Goal: Navigation & Orientation: Go to known website

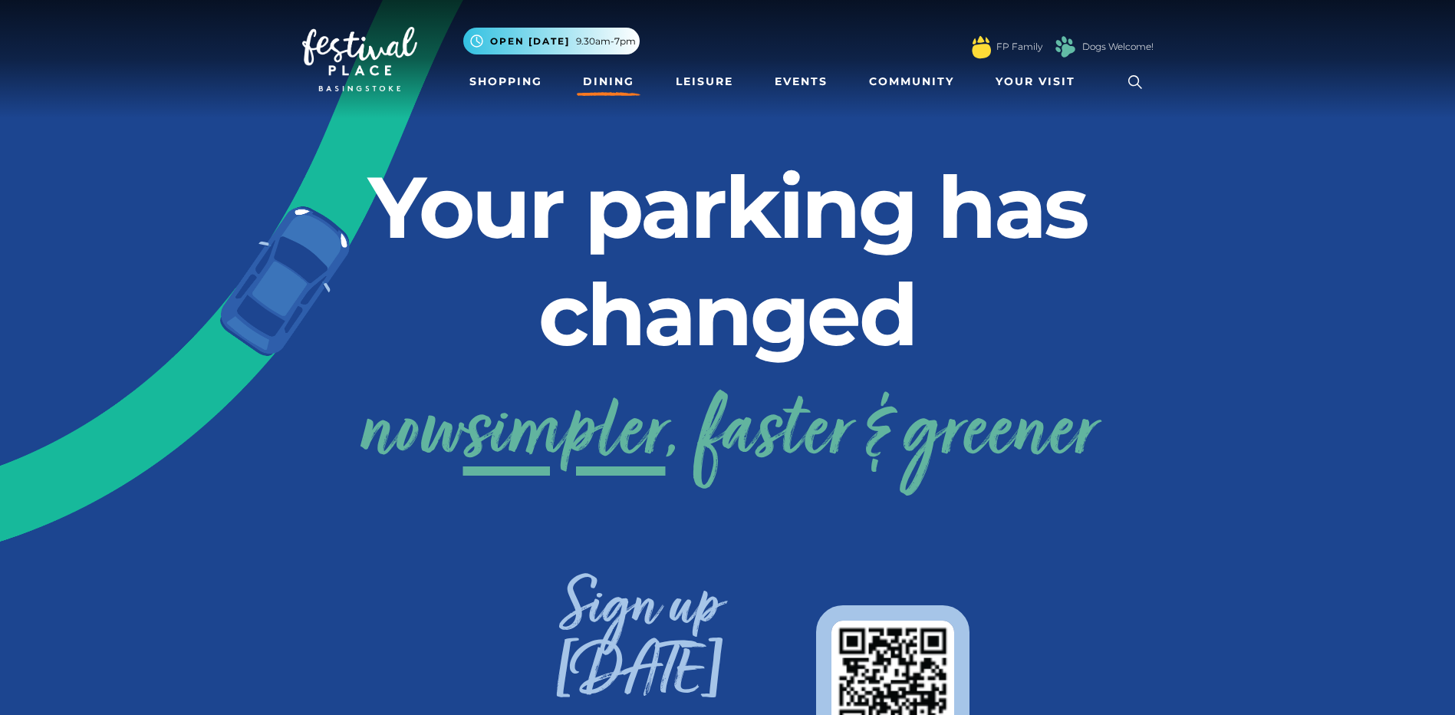
click at [617, 81] on link "Dining" at bounding box center [609, 81] width 64 height 28
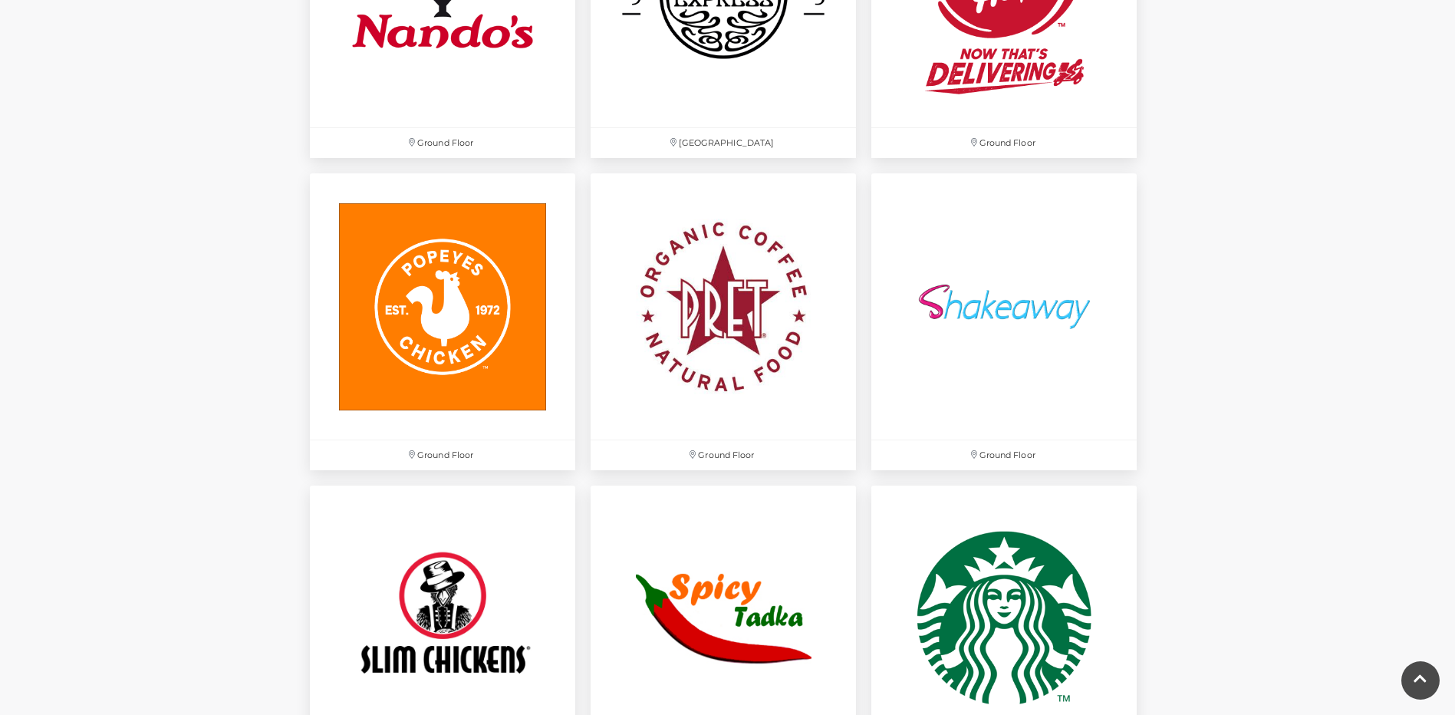
scroll to position [4294, 0]
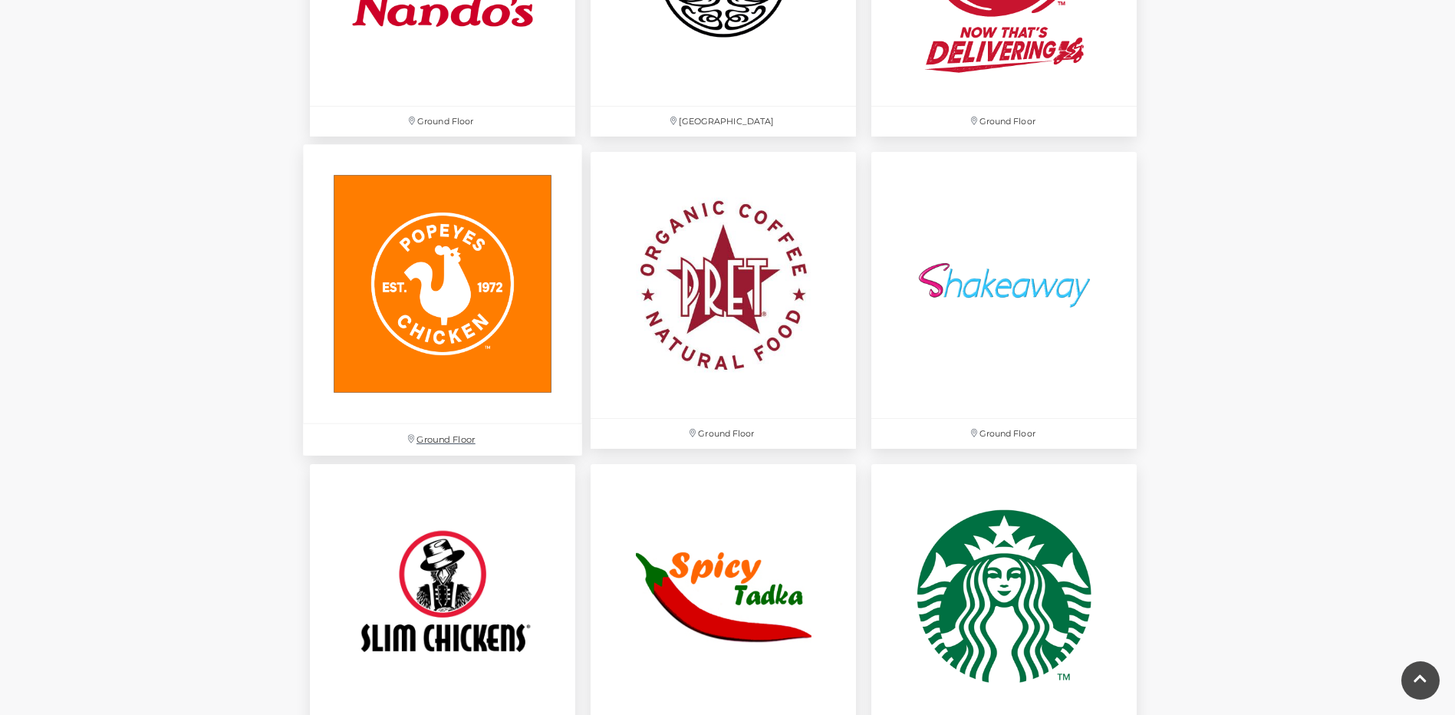
click at [377, 321] on img at bounding box center [442, 284] width 279 height 279
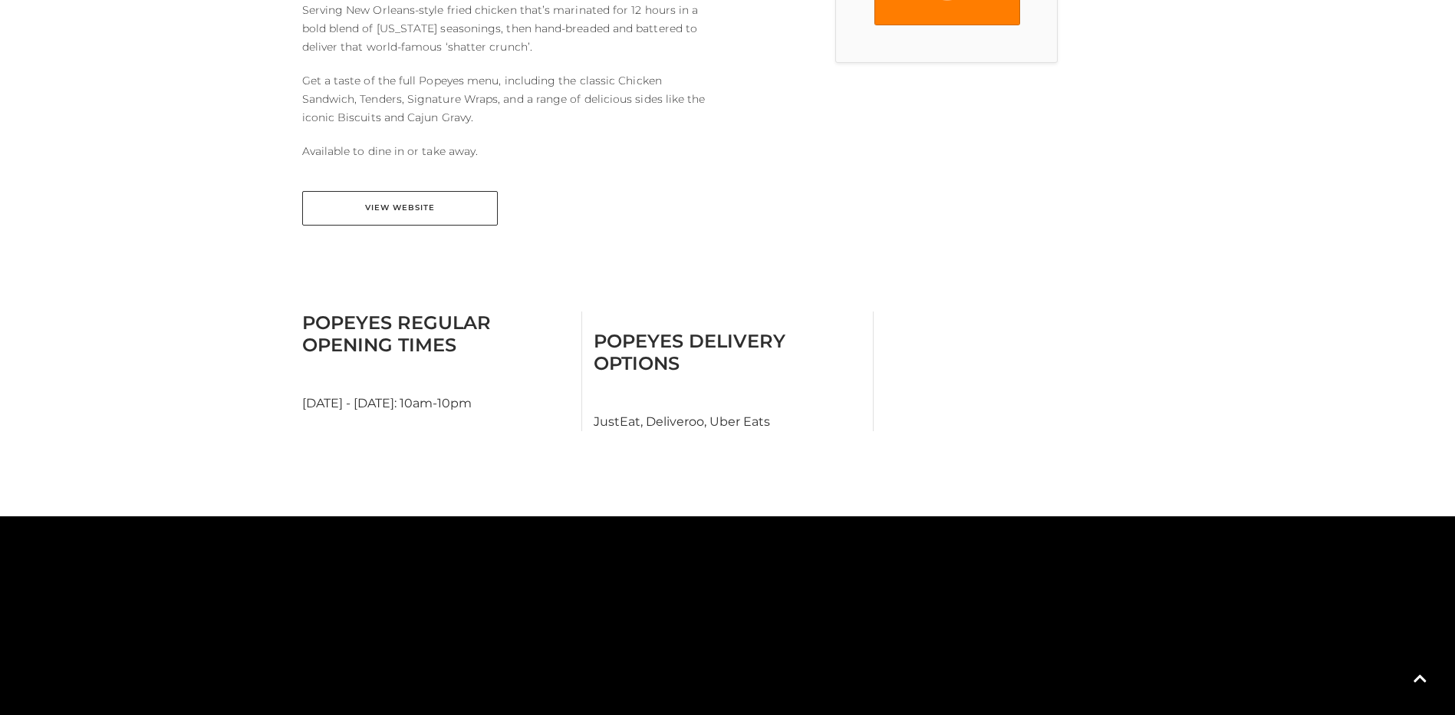
scroll to position [613, 0]
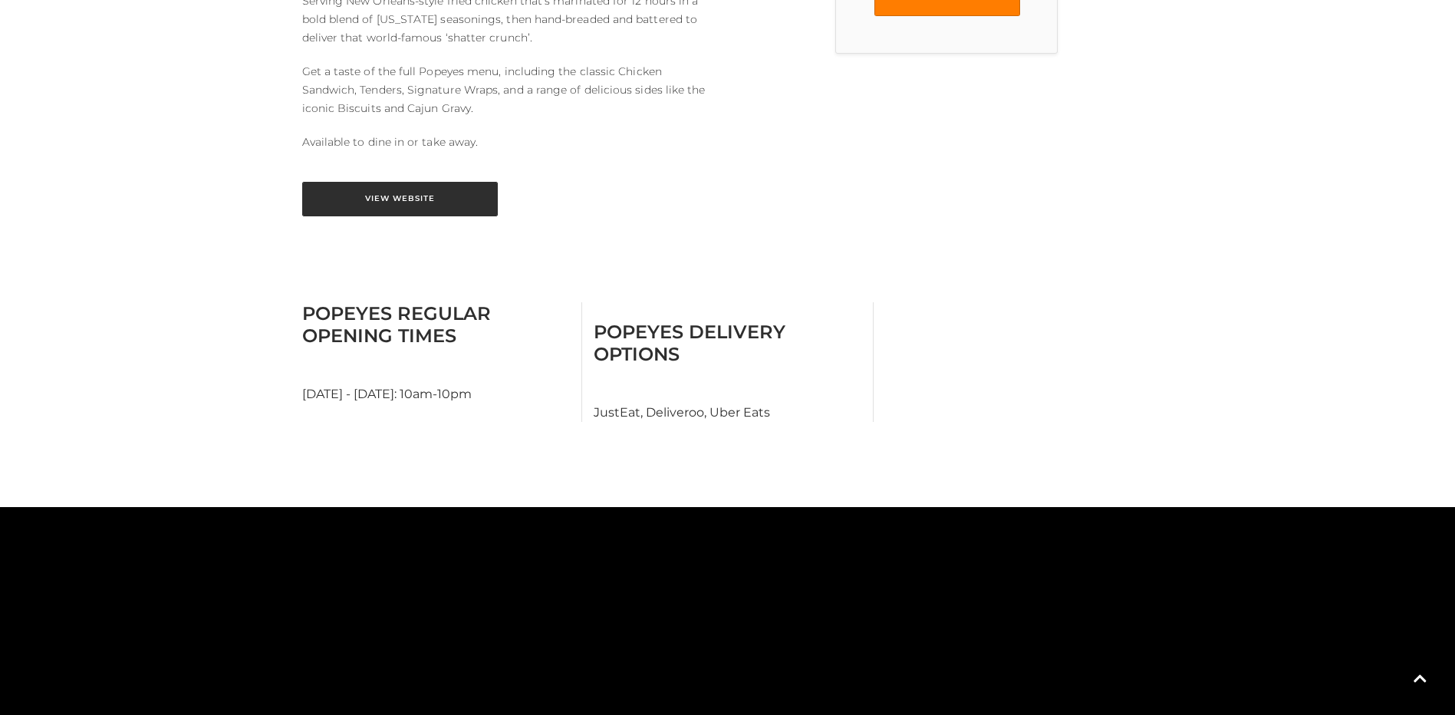
click at [364, 182] on link "View Website" at bounding box center [400, 199] width 196 height 35
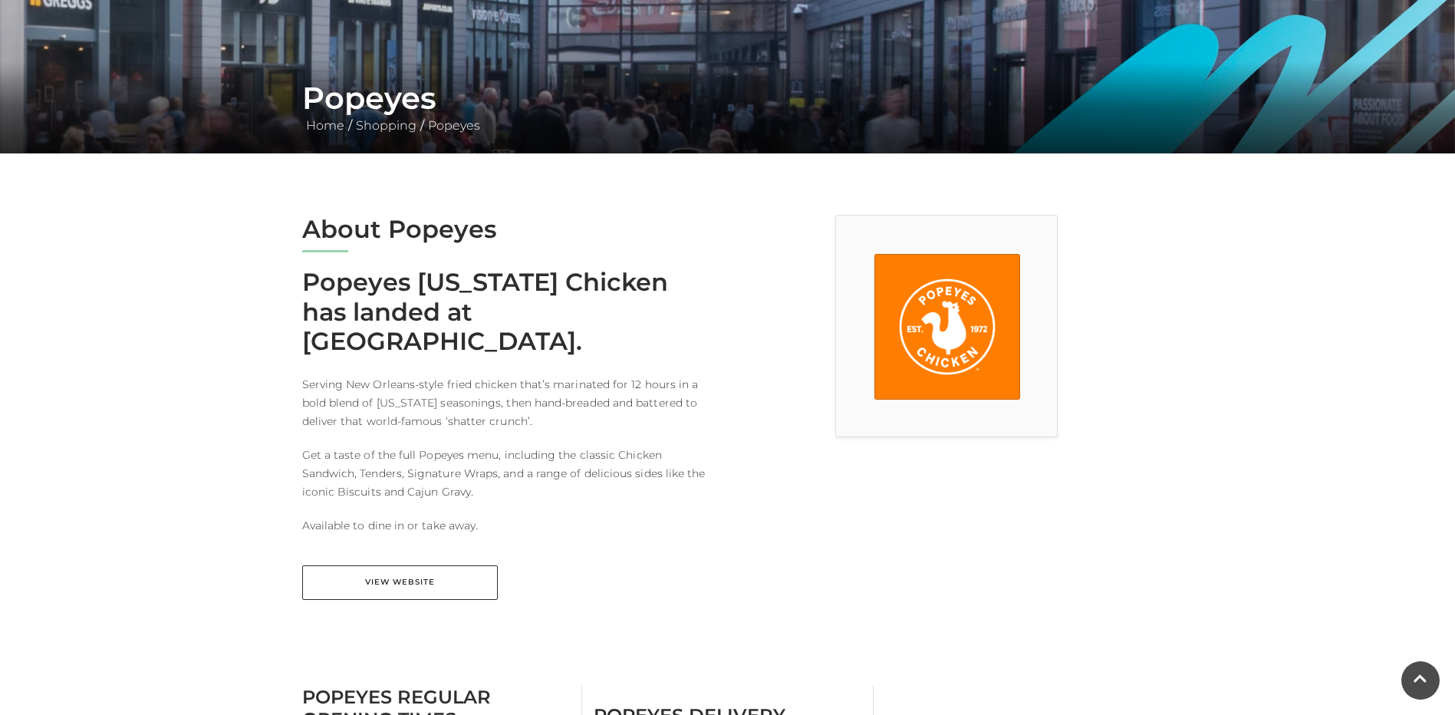
scroll to position [0, 0]
